Goal: Task Accomplishment & Management: Use online tool/utility

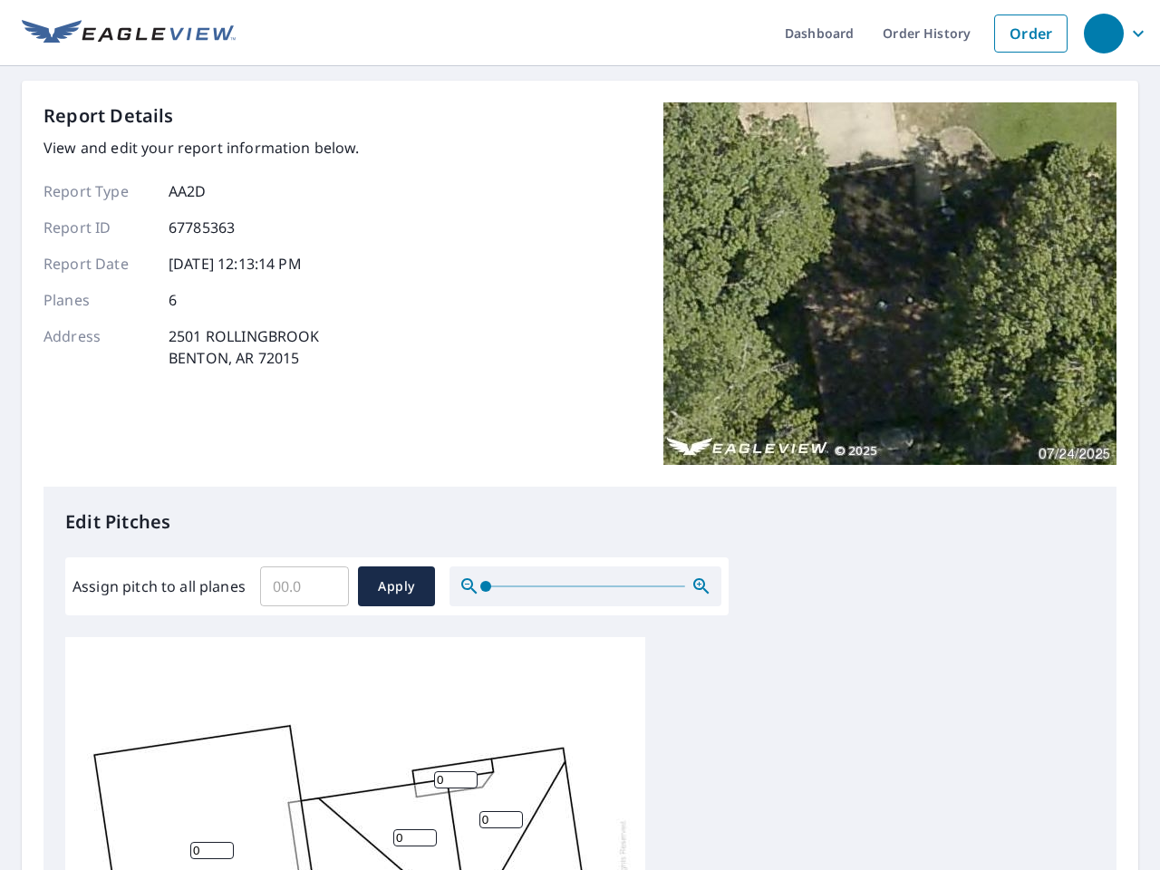
click at [580, 435] on div "Report Details View and edit your report information below. Report Type AA2D Re…" at bounding box center [580, 294] width 1073 height 384
click at [1103, 33] on div "button" at bounding box center [1104, 34] width 40 height 40
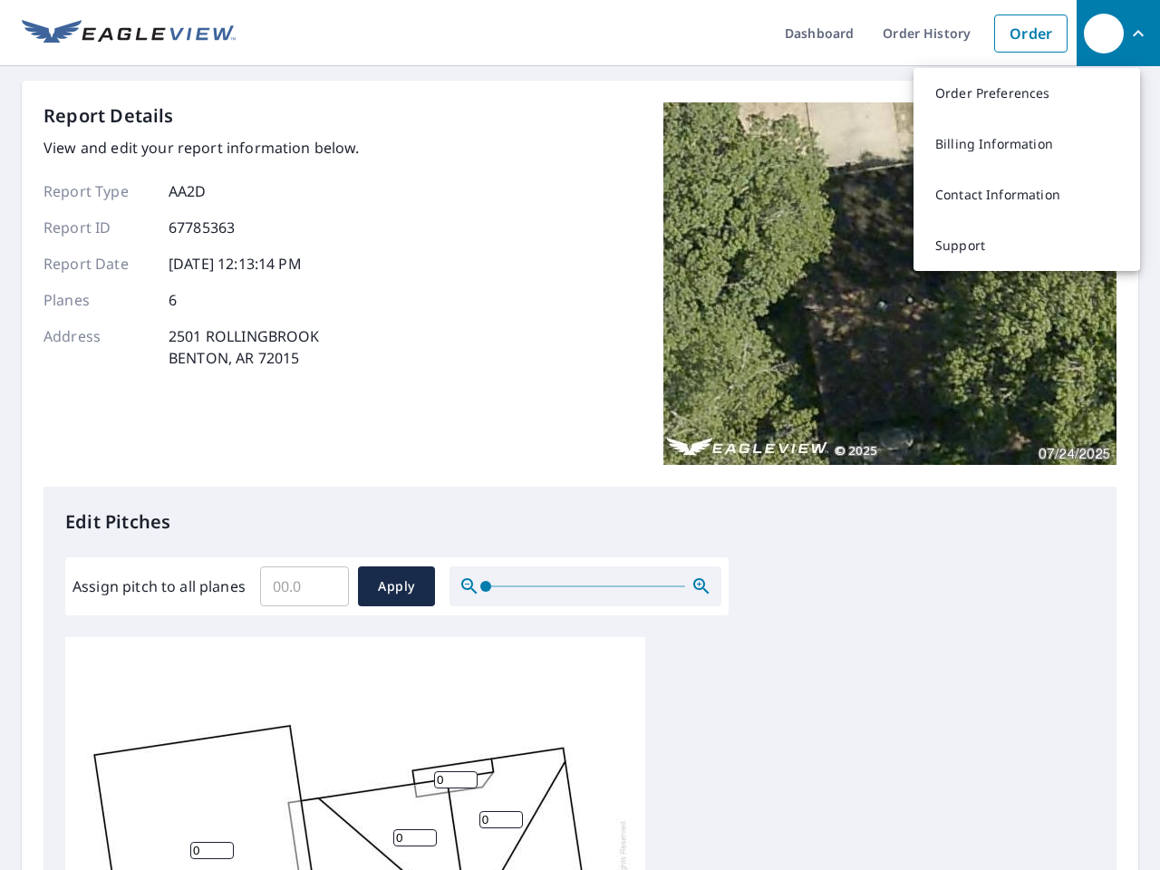
click at [305, 586] on input "Assign pitch to all planes" at bounding box center [304, 586] width 89 height 51
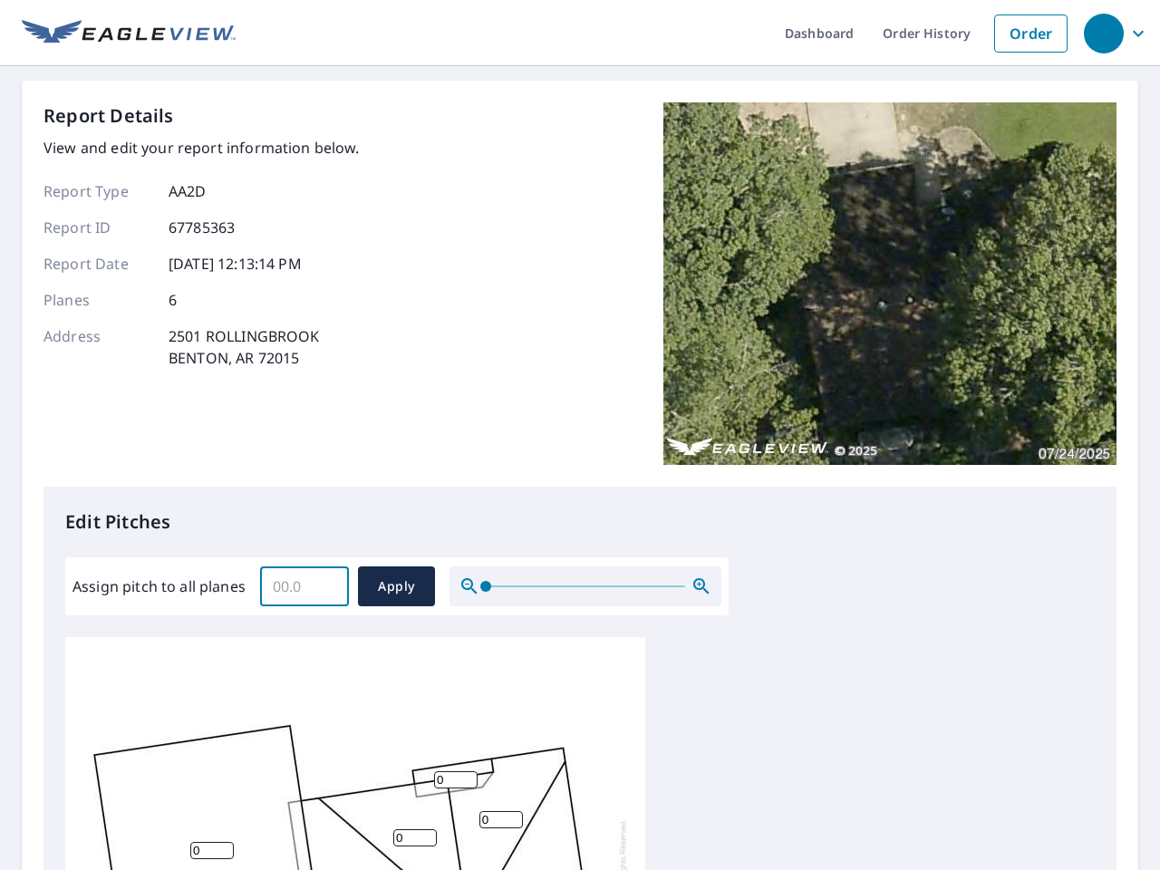
click at [396, 586] on span "Apply" at bounding box center [397, 587] width 48 height 23
click at [702, 586] on icon "button" at bounding box center [702, 587] width 22 height 22
